Goal: Task Accomplishment & Management: Manage account settings

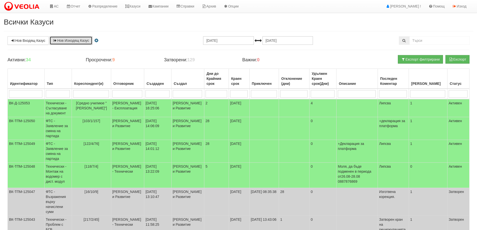
click at [77, 40] on link "Нов Изходящ Казус" at bounding box center [71, 40] width 43 height 9
click at [143, 5] on link "Казуси" at bounding box center [132, 6] width 23 height 13
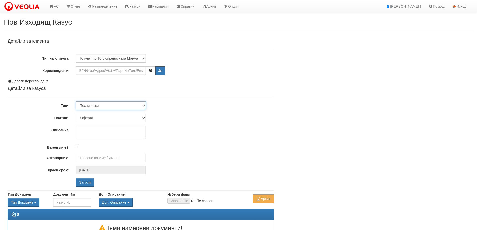
click at [105, 105] on select "Технически ФТС Търговски Административен Производствен Експлоатационен Финансов…" at bounding box center [111, 105] width 70 height 9
click at [76, 101] on select "Технически ФТС Търговски Административен Производствен Експлоатационен Финансов…" at bounding box center [111, 105] width 70 height 9
click at [106, 60] on select "Клиент по Топлопреносната Мрежа Институция Партньори Други" at bounding box center [111, 58] width 70 height 9
select select "Other"
click at [76, 54] on select "Клиент по Топлопреносната Мрежа Институция Партньори Други" at bounding box center [111, 58] width 70 height 9
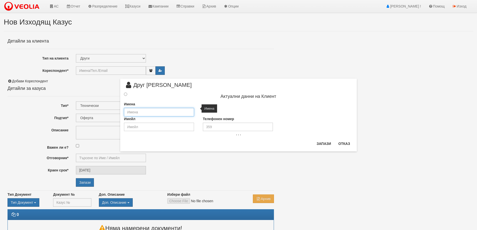
click at [166, 110] on input "text" at bounding box center [159, 112] width 70 height 9
type input "„ЕТ Станка Василева“"
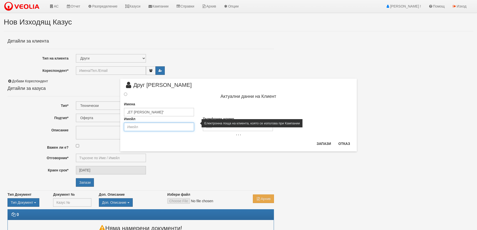
click at [158, 128] on input "email" at bounding box center [159, 127] width 70 height 9
type input "stanka_vasileva_varna@abv.bg"
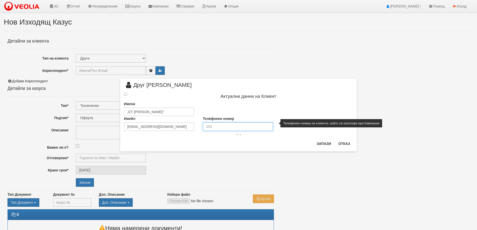
click at [215, 127] on input "tel" at bounding box center [238, 126] width 70 height 9
type input "0888 247 073"
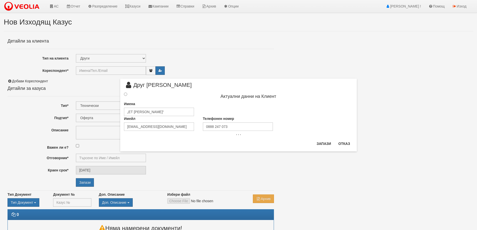
click at [280, 146] on div "× Друг Клиент Актуални данни на Клиент Имена „ЕТ Станка Василева“ Имейл stanka_…" at bounding box center [238, 115] width 237 height 73
click at [321, 143] on button "Запази" at bounding box center [324, 144] width 21 height 8
type input "„ЕТ Станка Василева“"
radio input "true"
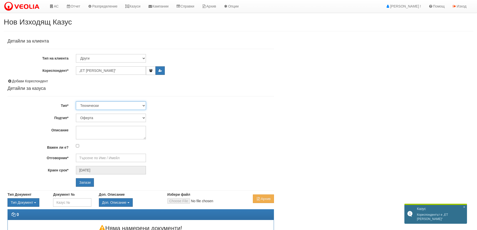
click at [94, 106] on select "Технически ФТС Търговски Административен Производствен Експлоатационен Финансов…" at bounding box center [111, 105] width 70 height 9
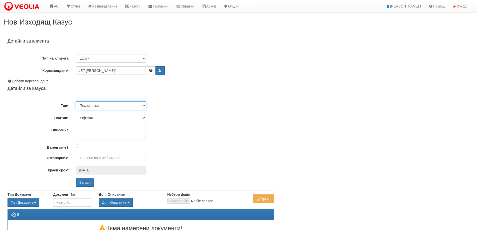
select select "3"
click at [76, 101] on select "Технически ФТС Търговски Административен Производствен Експлоатационен Финансов…" at bounding box center [111, 105] width 70 height 9
click at [105, 115] on select "Писмо Възлагателно писмо Придружително писмо Доклад Уведомление Декларация Заяв…" at bounding box center [111, 118] width 70 height 9
select select "Възлагателно писмо"
click at [76, 114] on select "Писмо Възлагателно писмо Придружително писмо Доклад Уведомление Декларация Заяв…" at bounding box center [111, 118] width 70 height 9
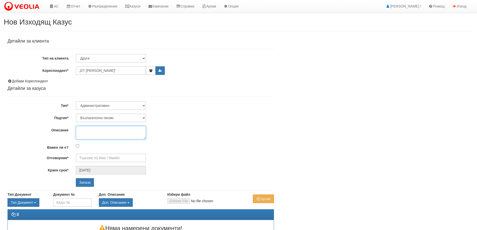
click at [109, 131] on textarea "Описание" at bounding box center [111, 133] width 70 height 14
paste textarea "Авариен ремонт на топлопровод пред блок 127 вход 4А"
type textarea "Авариен ремонт на топлопровод пред блок 127 вход 4А"
click at [99, 157] on input "Отговорник*" at bounding box center [111, 158] width 70 height 9
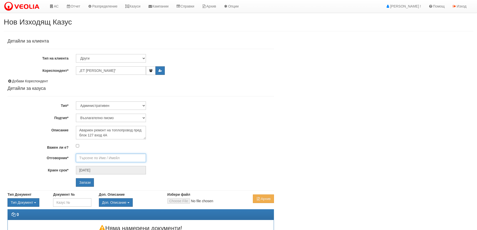
click at [87, 159] on input "Отговорник*" at bounding box center [111, 158] width 70 height 9
click at [98, 165] on div "[PERSON_NAME] - Технически" at bounding box center [218, 166] width 285 height 6
type input "[PERSON_NAME] - Технически"
click at [88, 183] on input "Запази" at bounding box center [85, 182] width 18 height 9
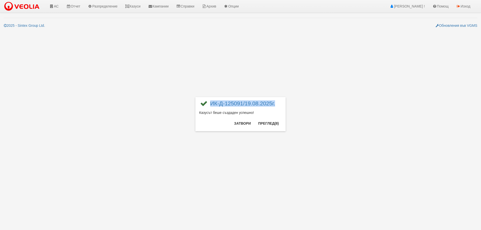
drag, startPoint x: 278, startPoint y: 103, endPoint x: 211, endPoint y: 107, distance: 67.0
click at [211, 107] on div "ИК-Д-125091/19.08.2025г." at bounding box center [240, 105] width 83 height 9
copy link "ИК-Д-125091/19.08.2025г."
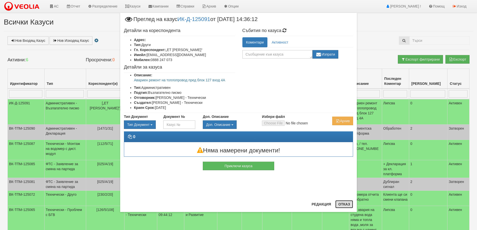
drag, startPoint x: 343, startPoint y: 204, endPoint x: 168, endPoint y: 154, distance: 181.9
click at [343, 204] on button "Отказ" at bounding box center [344, 204] width 18 height 8
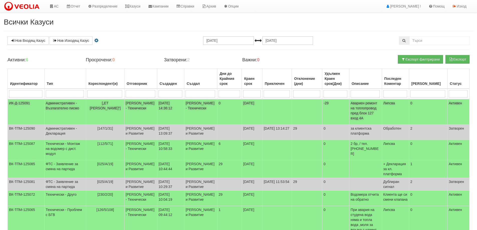
click at [128, 106] on td "[PERSON_NAME] - Технически" at bounding box center [140, 112] width 33 height 26
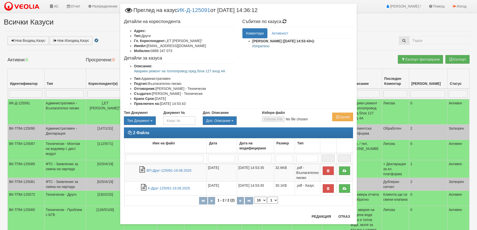
scroll to position [16, 0]
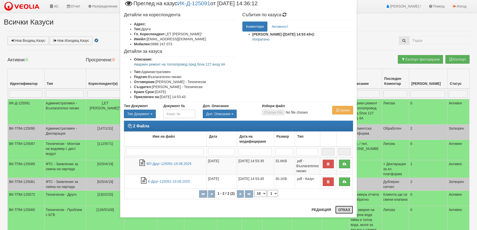
click at [351, 209] on button "Отказ" at bounding box center [344, 210] width 18 height 8
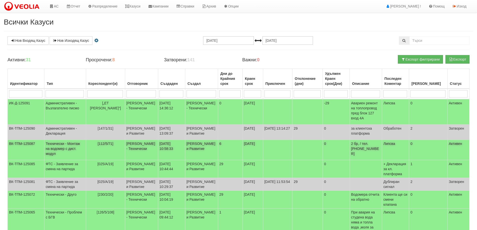
click at [101, 145] on span "[112/5/71]" at bounding box center [106, 144] width 16 height 4
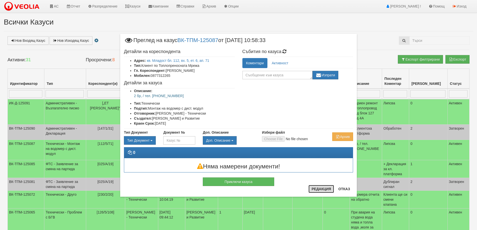
click at [323, 190] on button "Редакция" at bounding box center [321, 189] width 26 height 8
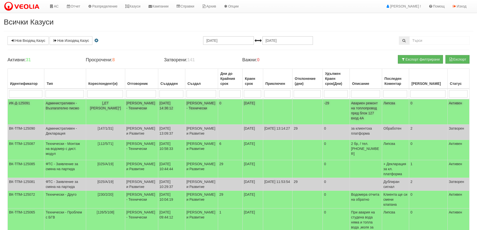
click at [99, 104] on span "[„ЕТ [PERSON_NAME]“]" at bounding box center [105, 105] width 31 height 9
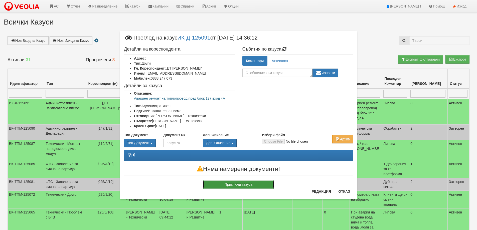
click at [234, 186] on button "Приключи казуса" at bounding box center [238, 184] width 71 height 9
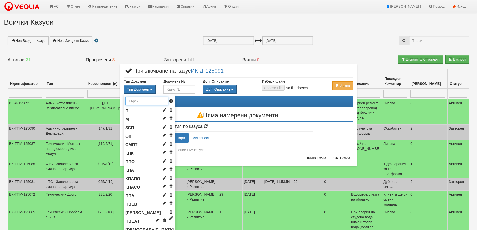
click at [142, 99] on input "text" at bounding box center [146, 101] width 43 height 9
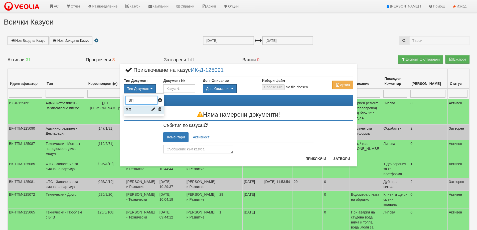
type input "ВП"
click at [137, 110] on li "ВП" at bounding box center [144, 110] width 40 height 9
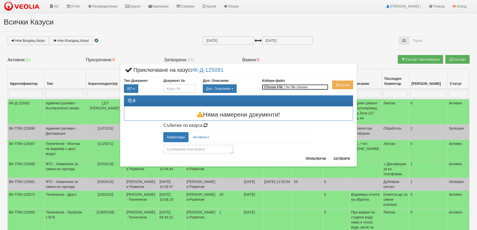
click at [273, 88] on input "Избери файл" at bounding box center [295, 87] width 66 height 6
type input "C:\fakepath\Възл_писмо_Станка_Василева_127_4А.pdf"
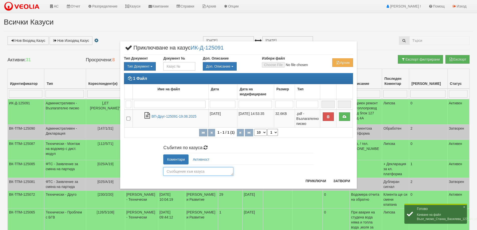
click at [184, 173] on textarea at bounding box center [198, 171] width 70 height 9
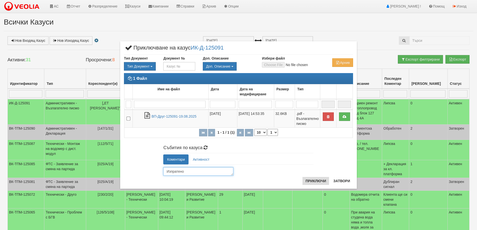
type textarea "Изпратено"
click at [307, 180] on button "Приключи" at bounding box center [315, 181] width 27 height 8
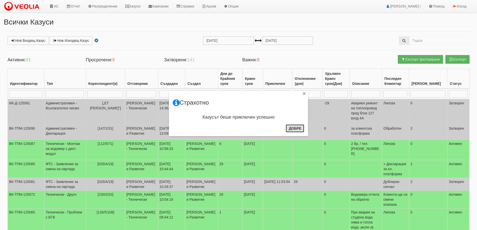
click at [297, 129] on button "Добре" at bounding box center [295, 128] width 19 height 8
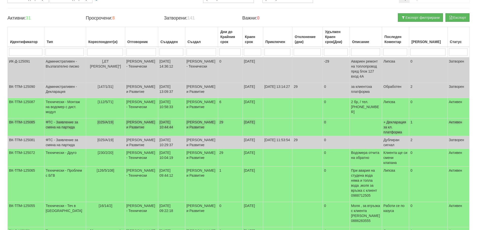
scroll to position [50, 0]
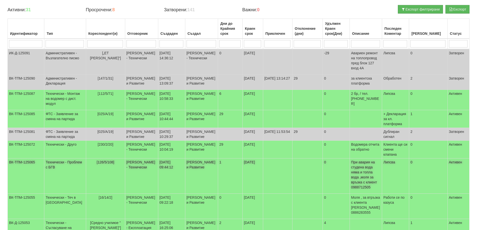
click at [102, 164] on span "[126/5/108]" at bounding box center [106, 162] width 18 height 4
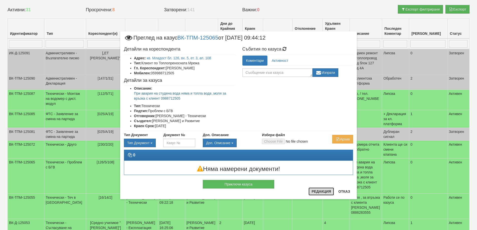
click at [316, 194] on button "Редакция" at bounding box center [321, 192] width 26 height 8
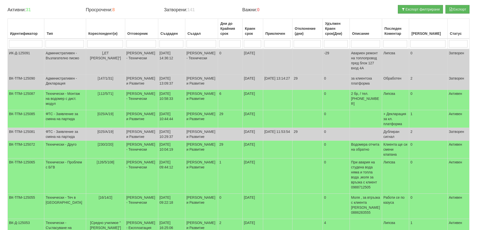
scroll to position [0, 0]
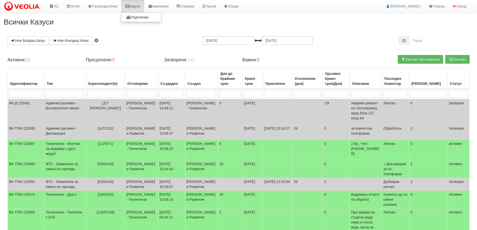
click at [136, 4] on link "Казуси" at bounding box center [132, 6] width 23 height 13
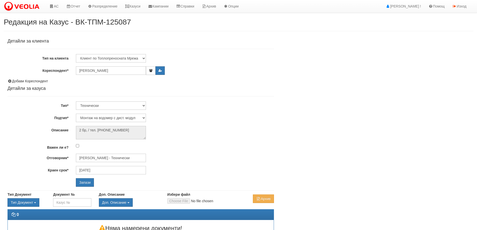
select select "Монтаж на водомер с дист. модул"
click at [97, 162] on input "[PERSON_NAME] - Технически" at bounding box center [111, 158] width 70 height 9
click at [94, 164] on div "Слави Славов - Технически" at bounding box center [218, 166] width 285 height 6
type input "Слави Славов - Технически"
click at [89, 184] on input "Запази" at bounding box center [85, 182] width 18 height 9
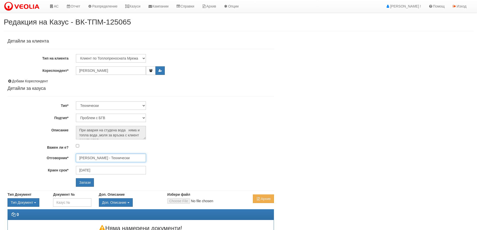
click at [103, 160] on input "[PERSON_NAME] - Технически" at bounding box center [111, 158] width 70 height 9
click at [98, 173] on div "[PERSON_NAME] - Технически" at bounding box center [218, 172] width 285 height 6
type input "[PERSON_NAME] - Технически"
click at [94, 183] on div "Запази" at bounding box center [129, 182] width 114 height 9
click at [88, 183] on input "Запази" at bounding box center [85, 182] width 18 height 9
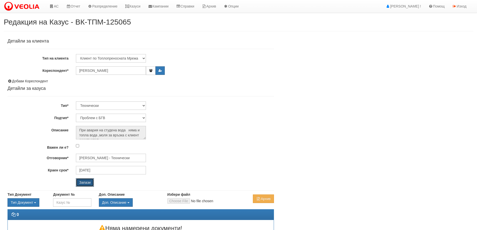
click at [82, 182] on input "Запази" at bounding box center [85, 182] width 18 height 9
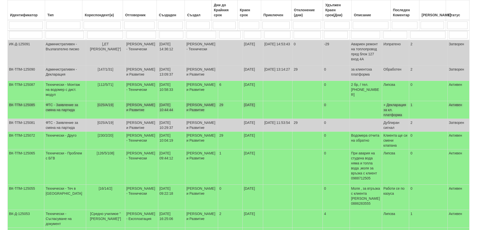
scroll to position [75, 0]
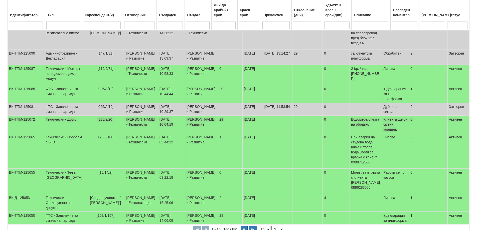
click at [102, 121] on span "[230/2/20]" at bounding box center [106, 119] width 16 height 4
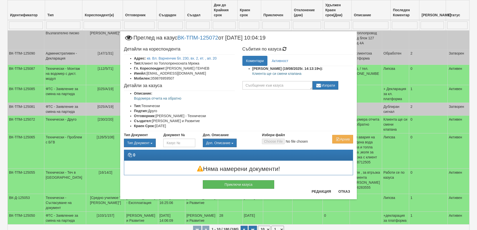
click at [263, 74] on p "Клиента ще си смени клапана" at bounding box center [302, 73] width 101 height 5
copy div "Клиента ще си смени клапана"
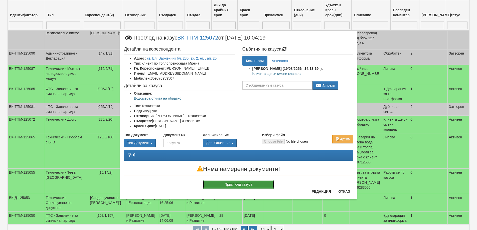
click at [249, 184] on button "Приключи казуса" at bounding box center [238, 184] width 71 height 9
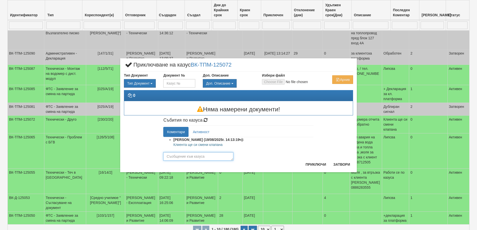
click at [188, 158] on textarea at bounding box center [198, 156] width 70 height 9
paste textarea "Клиента ще си смени клапана"
type textarea "Клиента ще си смени клапана"
click at [312, 163] on button "Приключи" at bounding box center [315, 165] width 27 height 8
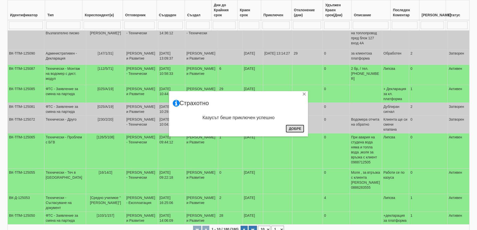
click at [289, 127] on button "Добре" at bounding box center [295, 129] width 19 height 8
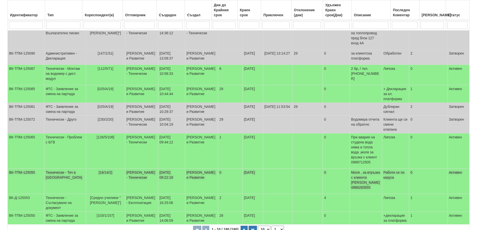
click at [132, 194] on td "[PERSON_NAME] - Технически" at bounding box center [141, 181] width 33 height 25
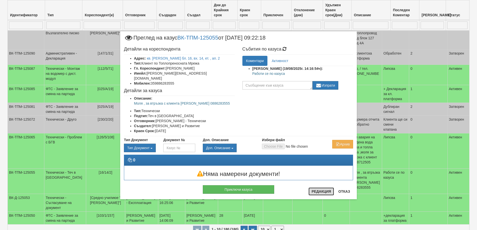
click at [320, 192] on button "Редакция" at bounding box center [321, 192] width 26 height 8
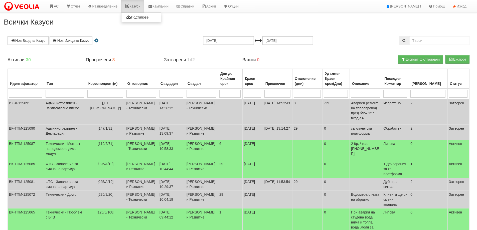
click at [134, 7] on link "Казуси" at bounding box center [132, 6] width 23 height 13
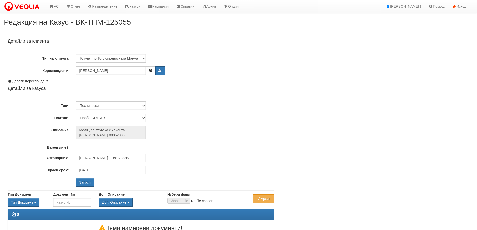
select select "Теч в [GEOGRAPHIC_DATA]"
click at [109, 163] on div "Детайли за клиента Тип на клиента Клиент по Топлопреносната Мрежа Институция Па…" at bounding box center [141, 113] width 266 height 148
click at [109, 157] on input "[PERSON_NAME] - Технически" at bounding box center [111, 158] width 70 height 9
type input "b"
click at [102, 164] on div "[PERSON_NAME] - Технически" at bounding box center [218, 166] width 285 height 6
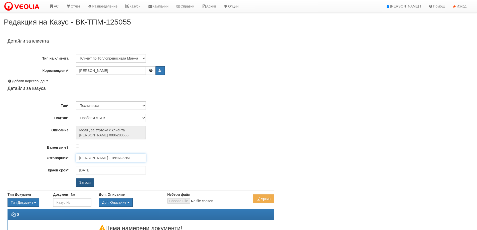
type input "[PERSON_NAME] - Технически"
click at [89, 183] on input "Запази" at bounding box center [85, 182] width 18 height 9
